Goal: Task Accomplishment & Management: Manage account settings

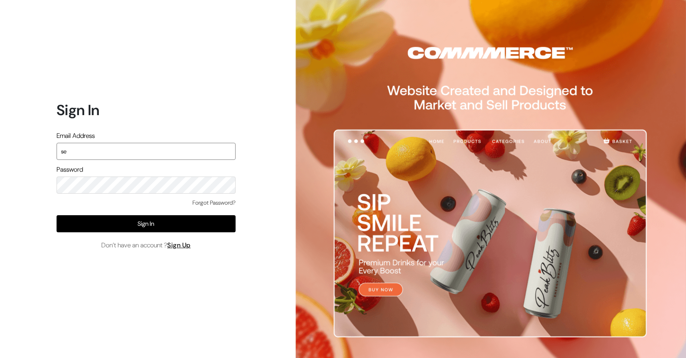
type input "s"
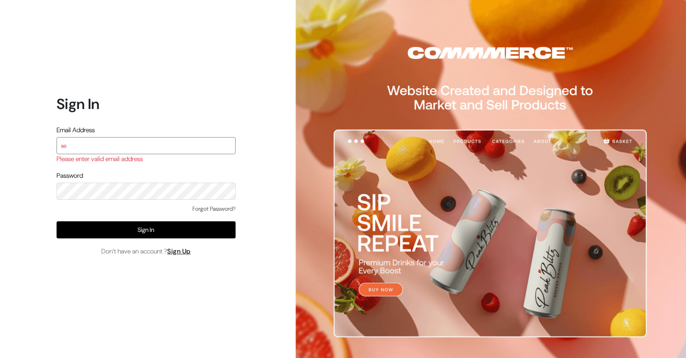
type input "[EMAIL_ADDRESS][DOMAIN_NAME]"
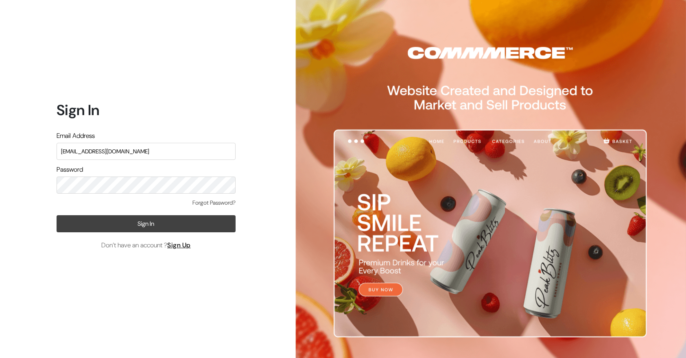
click at [136, 224] on button "Sign In" at bounding box center [146, 223] width 179 height 17
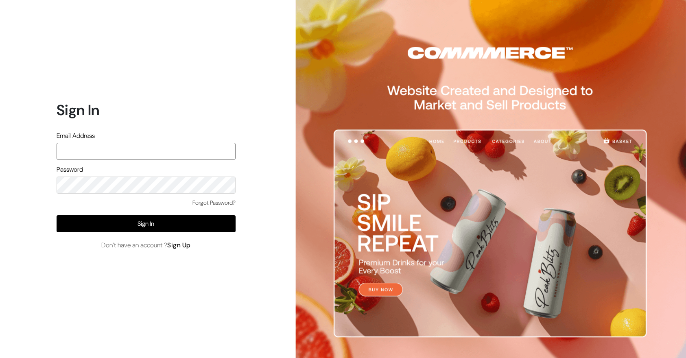
type input "[EMAIL_ADDRESS][DOMAIN_NAME]"
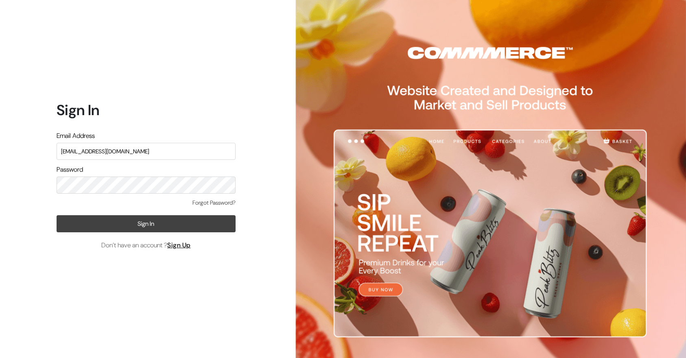
click at [156, 224] on button "Sign In" at bounding box center [146, 223] width 179 height 17
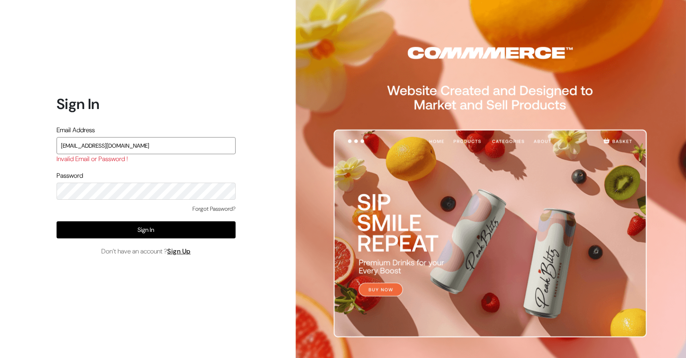
click at [102, 146] on input "seller@commmmerce.com" at bounding box center [146, 145] width 179 height 17
type input "[EMAIL_ADDRESS][DOMAIN_NAME]"
click at [211, 155] on div "Email Address seller@commmerce.com Invalid Email or Password !" at bounding box center [146, 145] width 179 height 41
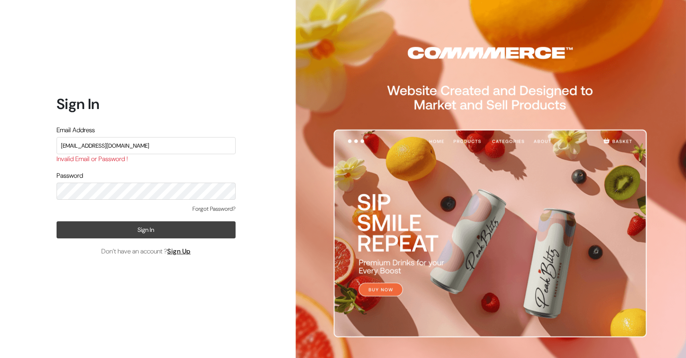
click at [176, 231] on button "Sign In" at bounding box center [146, 229] width 179 height 17
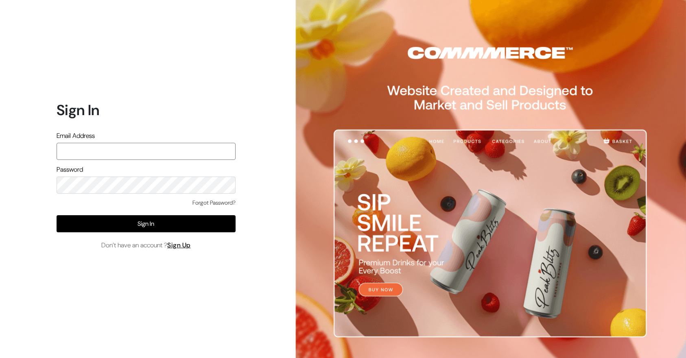
type input "[EMAIL_ADDRESS][DOMAIN_NAME]"
click at [96, 151] on input "[EMAIL_ADDRESS][DOMAIN_NAME]" at bounding box center [146, 151] width 179 height 17
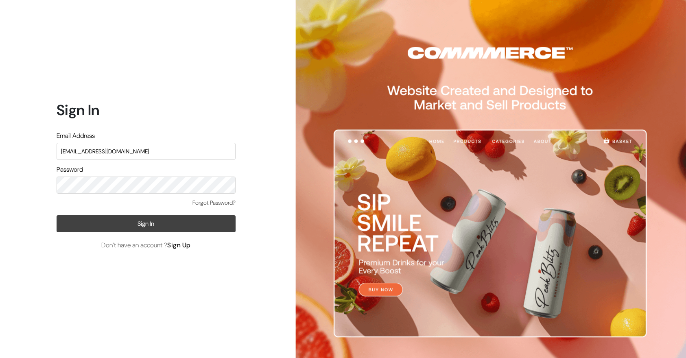
click at [116, 229] on button "Sign In" at bounding box center [146, 223] width 179 height 17
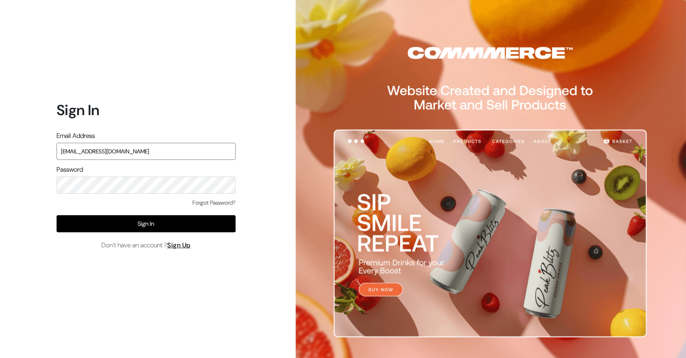
click at [101, 151] on input "seller@commmerce.com" at bounding box center [146, 151] width 179 height 17
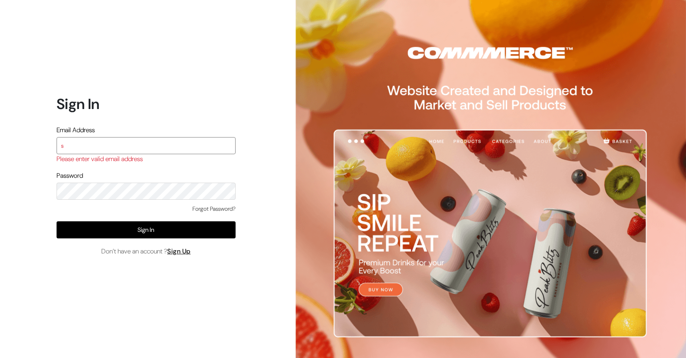
type input "seller@commmerce.com"
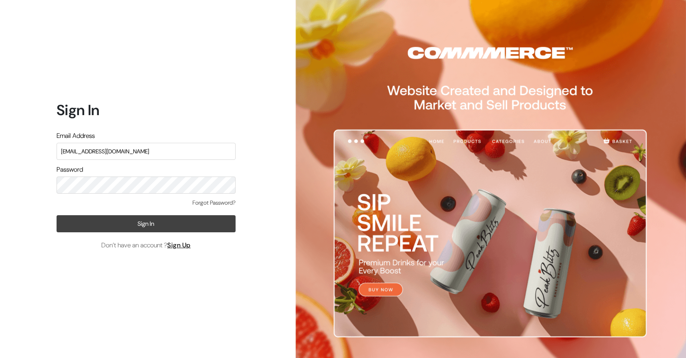
click at [119, 226] on button "Sign In" at bounding box center [146, 223] width 179 height 17
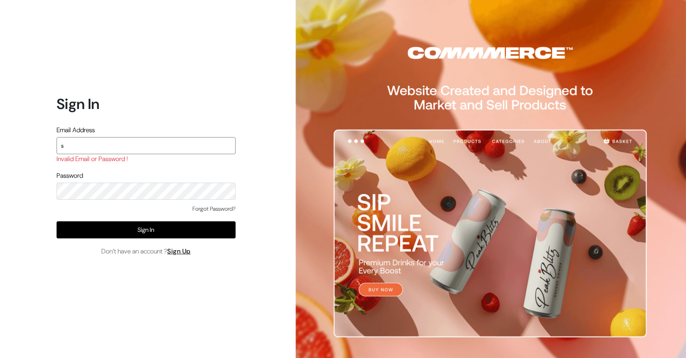
type input "seller@commmerce.com"
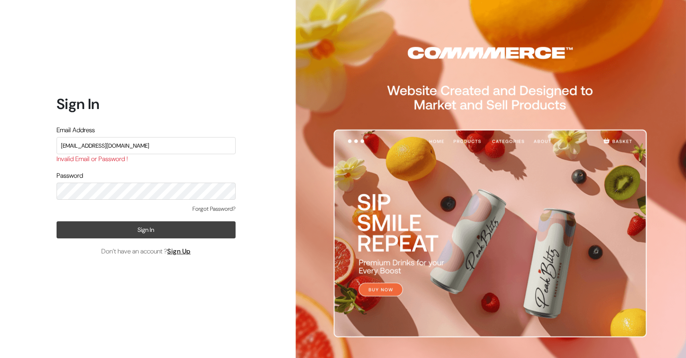
click at [172, 229] on button "Sign In" at bounding box center [146, 229] width 179 height 17
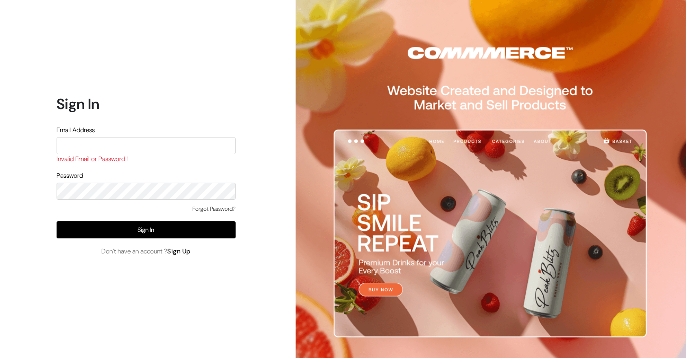
click at [167, 91] on div "Sign In Email Address Invalid Email or Password ! Password Forgot Password? Sig…" at bounding box center [143, 179] width 286 height 358
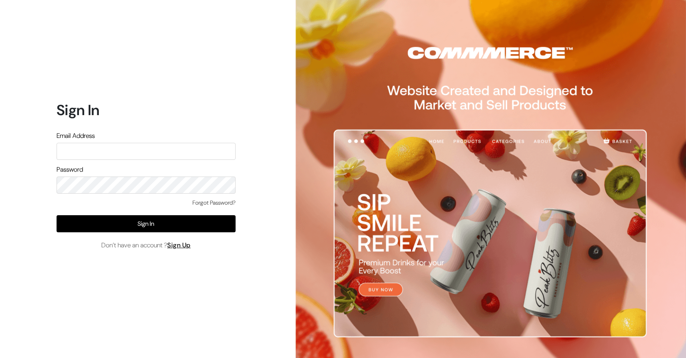
scroll to position [0, 0]
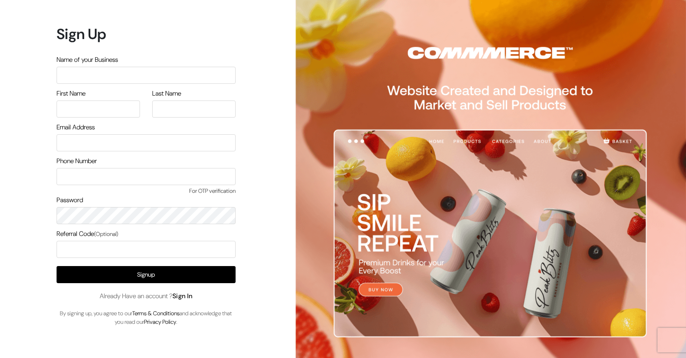
click at [180, 293] on link "Sign In" at bounding box center [182, 296] width 20 height 9
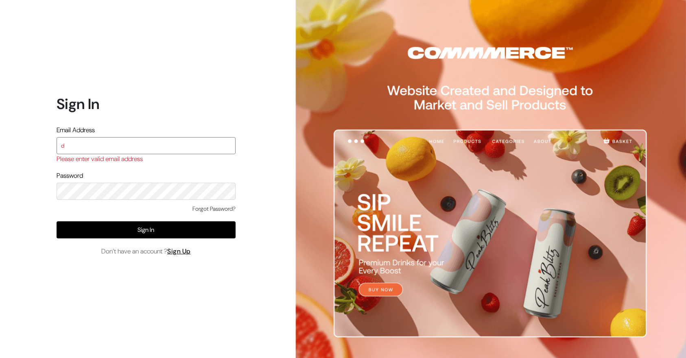
type input "demo@outdocart.in"
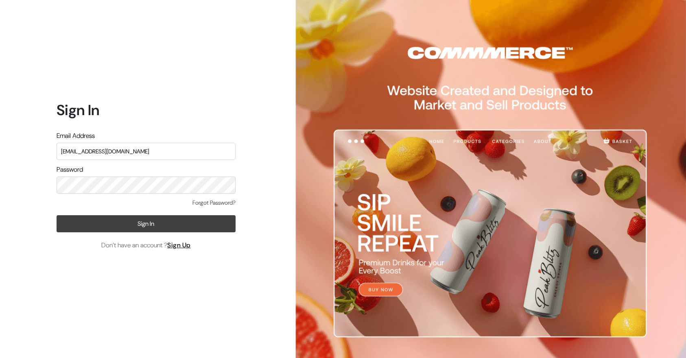
click at [103, 220] on button "Sign In" at bounding box center [146, 223] width 179 height 17
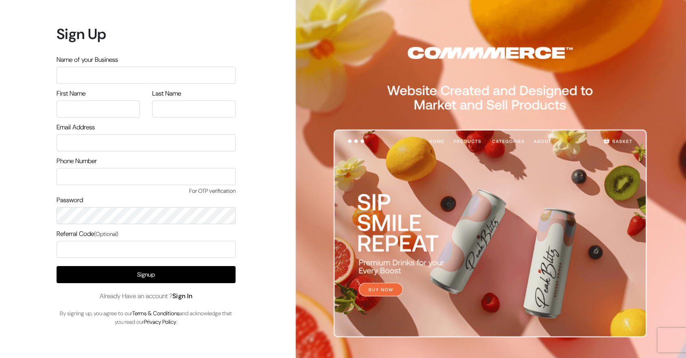
click at [183, 295] on link "Sign In" at bounding box center [182, 296] width 20 height 9
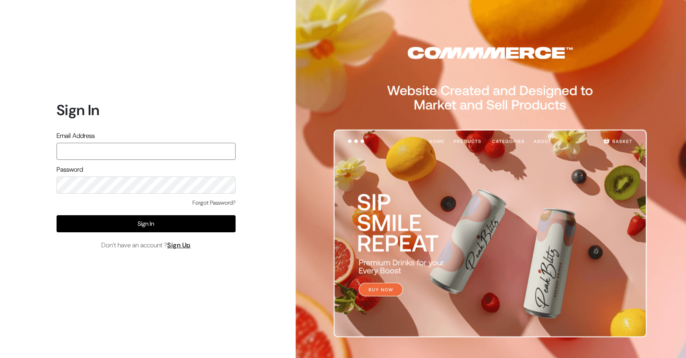
type input "[EMAIL_ADDRESS][DOMAIN_NAME]"
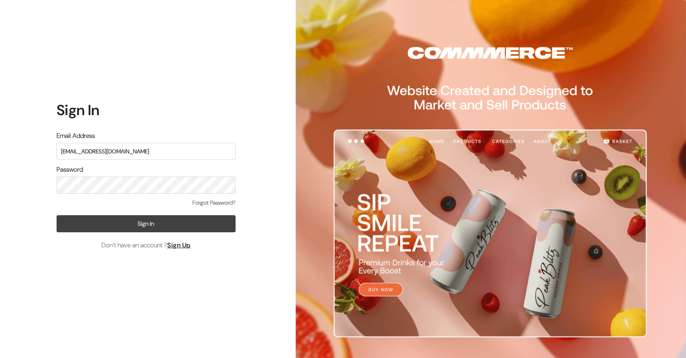
click at [157, 222] on button "Sign In" at bounding box center [146, 223] width 179 height 17
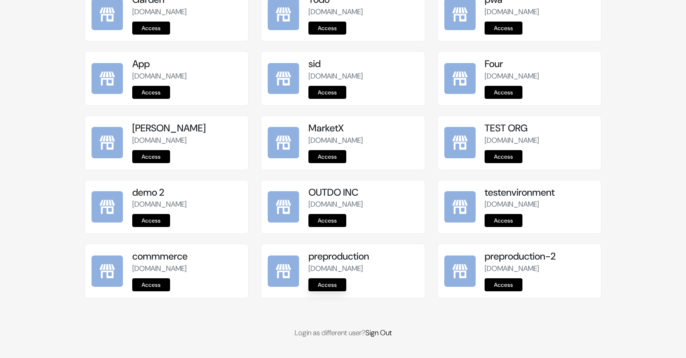
scroll to position [970, 0]
click at [323, 280] on link "Access" at bounding box center [327, 284] width 38 height 13
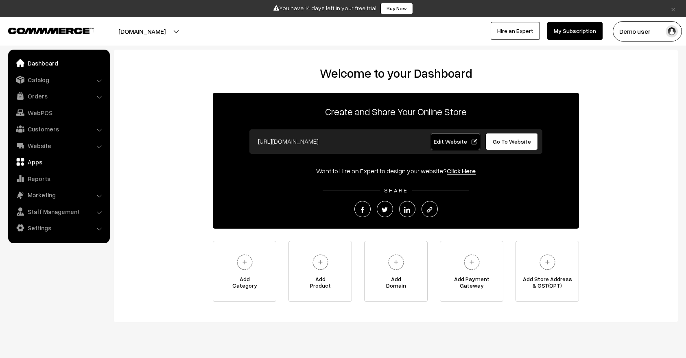
click at [41, 160] on link "Apps" at bounding box center [58, 162] width 97 height 15
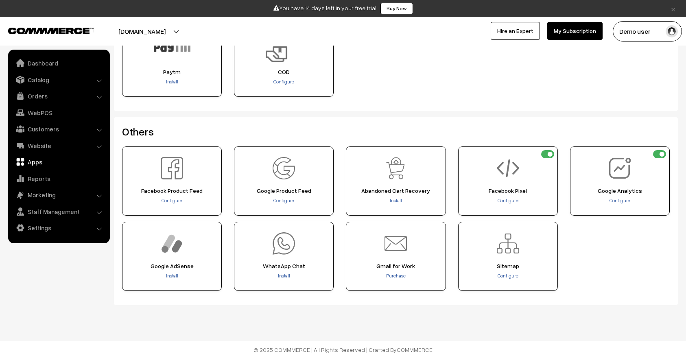
scroll to position [299, 0]
click at [507, 199] on span "Configure" at bounding box center [507, 201] width 21 height 6
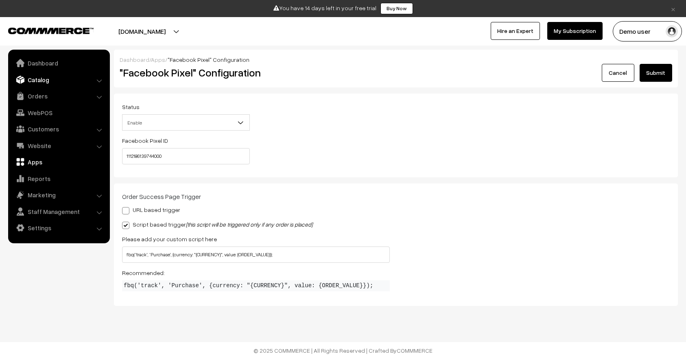
click at [52, 80] on link "Catalog" at bounding box center [58, 79] width 97 height 15
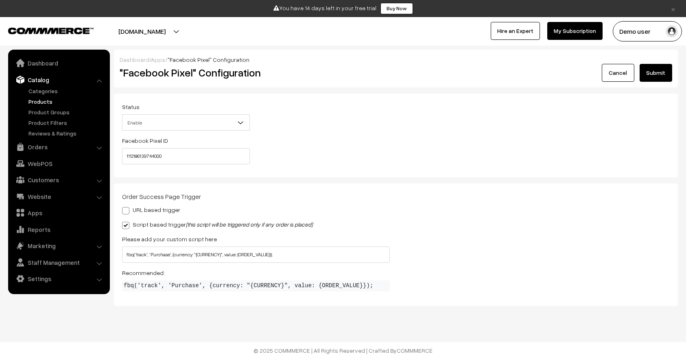
click at [47, 99] on link "Products" at bounding box center [66, 101] width 81 height 9
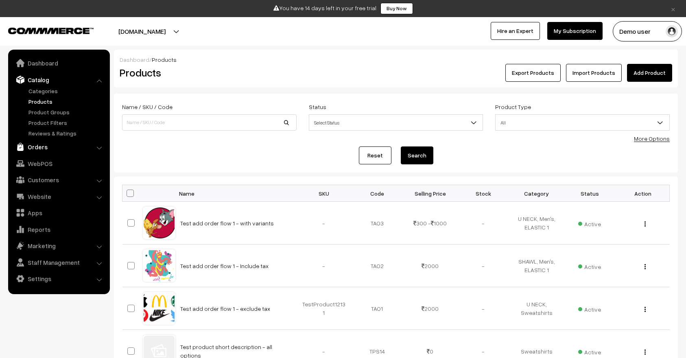
click at [46, 148] on link "Orders" at bounding box center [58, 146] width 97 height 15
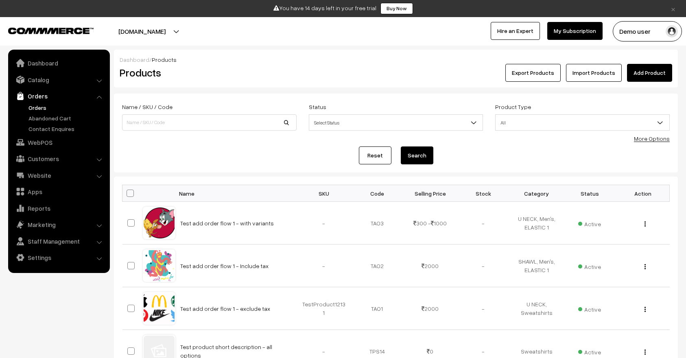
click at [44, 109] on link "Orders" at bounding box center [66, 107] width 81 height 9
